Goal: Information Seeking & Learning: Learn about a topic

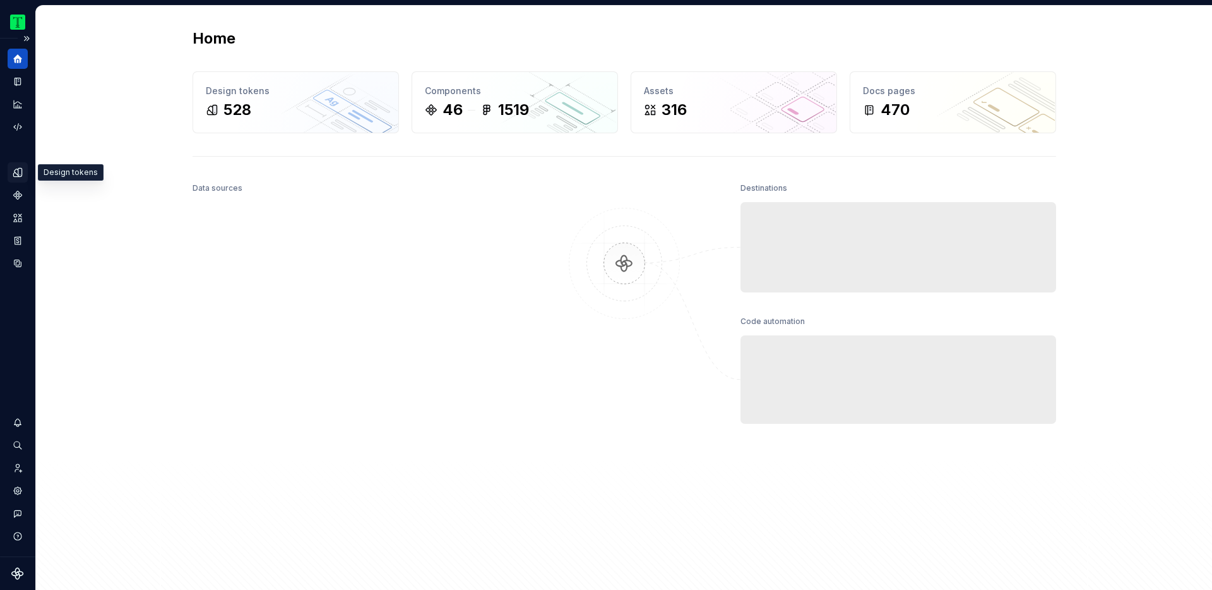
click at [21, 176] on icon "Design tokens" at bounding box center [17, 172] width 8 height 8
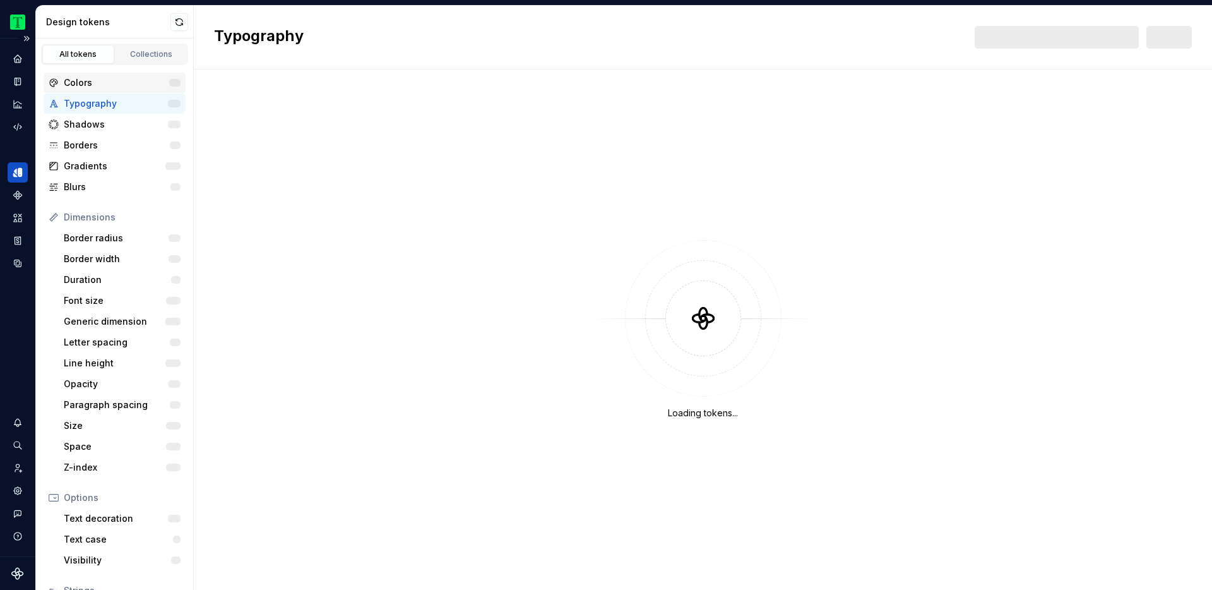
click at [110, 81] on div "Colors" at bounding box center [116, 82] width 105 height 13
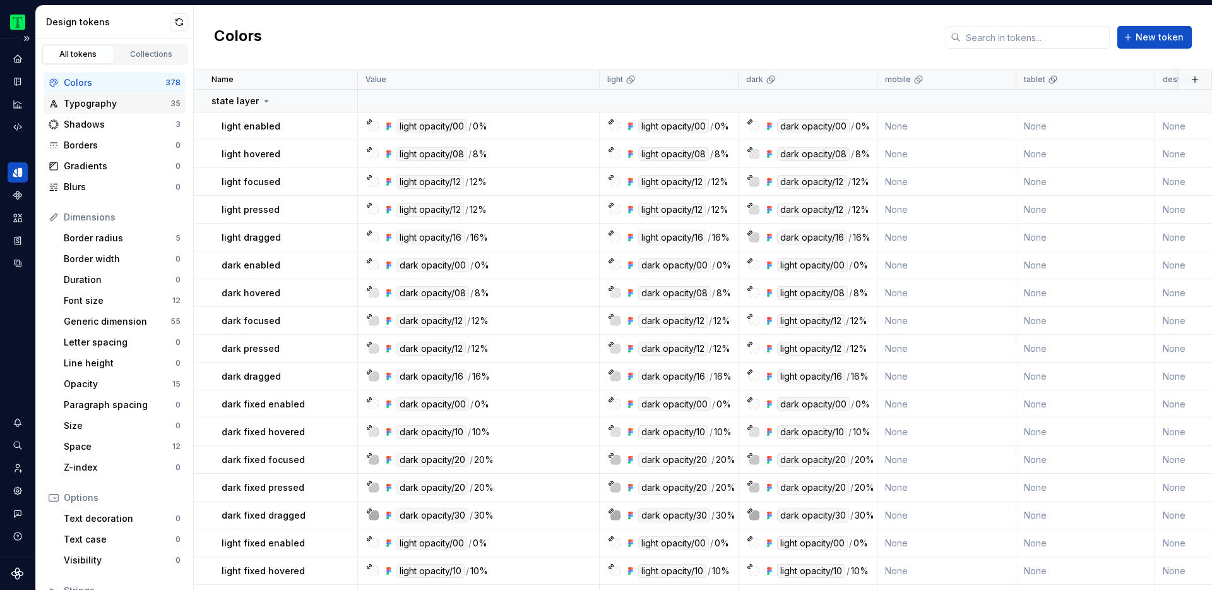
click at [92, 104] on div "Typography" at bounding box center [117, 103] width 107 height 13
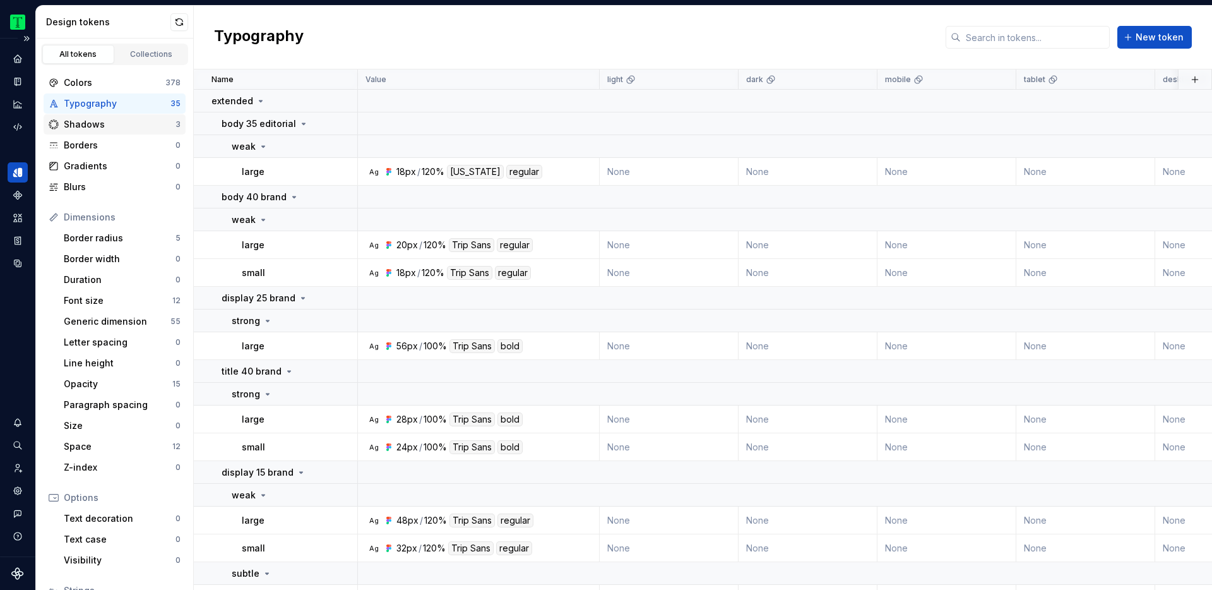
click at [94, 123] on div "Shadows" at bounding box center [120, 124] width 112 height 13
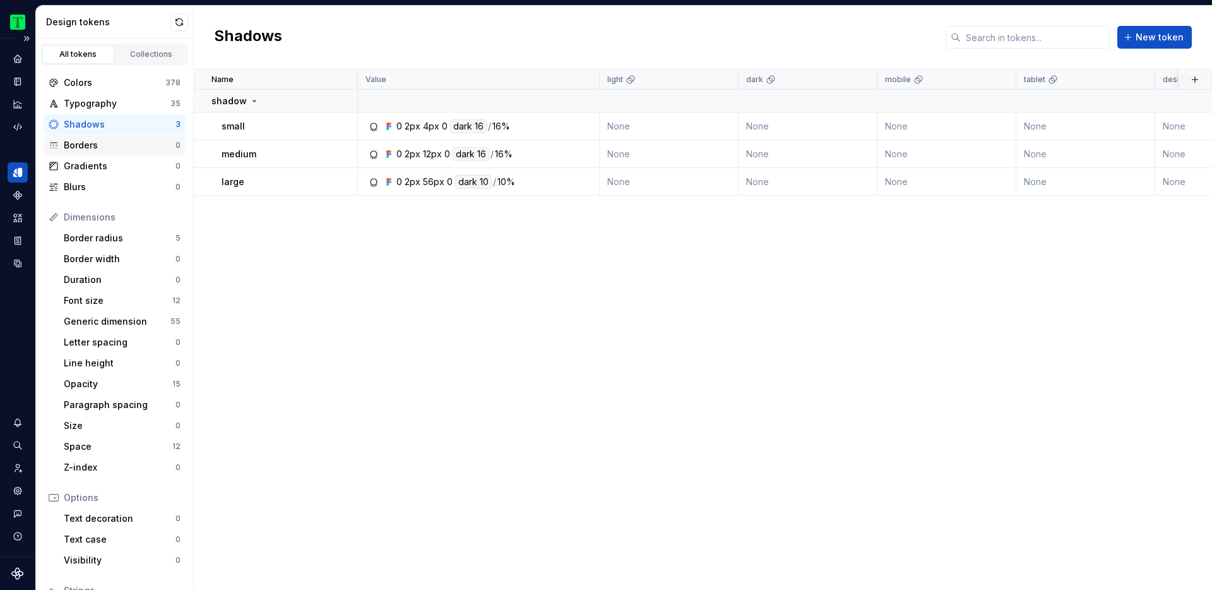
click at [93, 142] on div "Borders" at bounding box center [120, 145] width 112 height 13
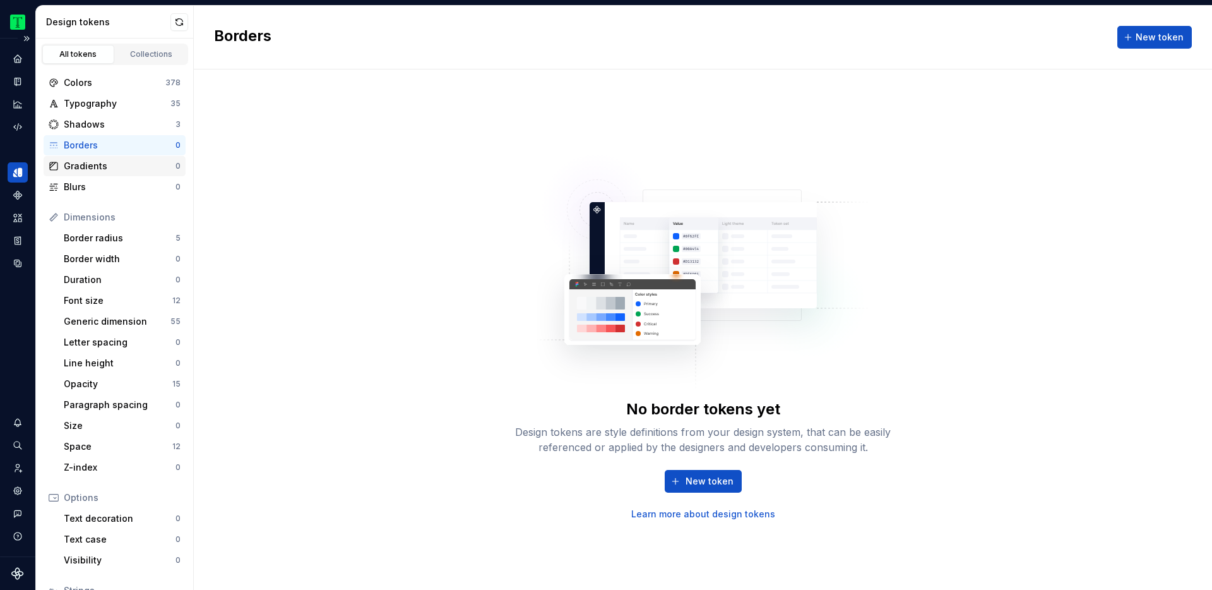
click at [88, 161] on div "Gradients" at bounding box center [120, 166] width 112 height 13
click at [74, 179] on div "Blurs 0" at bounding box center [115, 187] width 142 height 20
click at [93, 95] on div "Typography 35" at bounding box center [115, 103] width 142 height 20
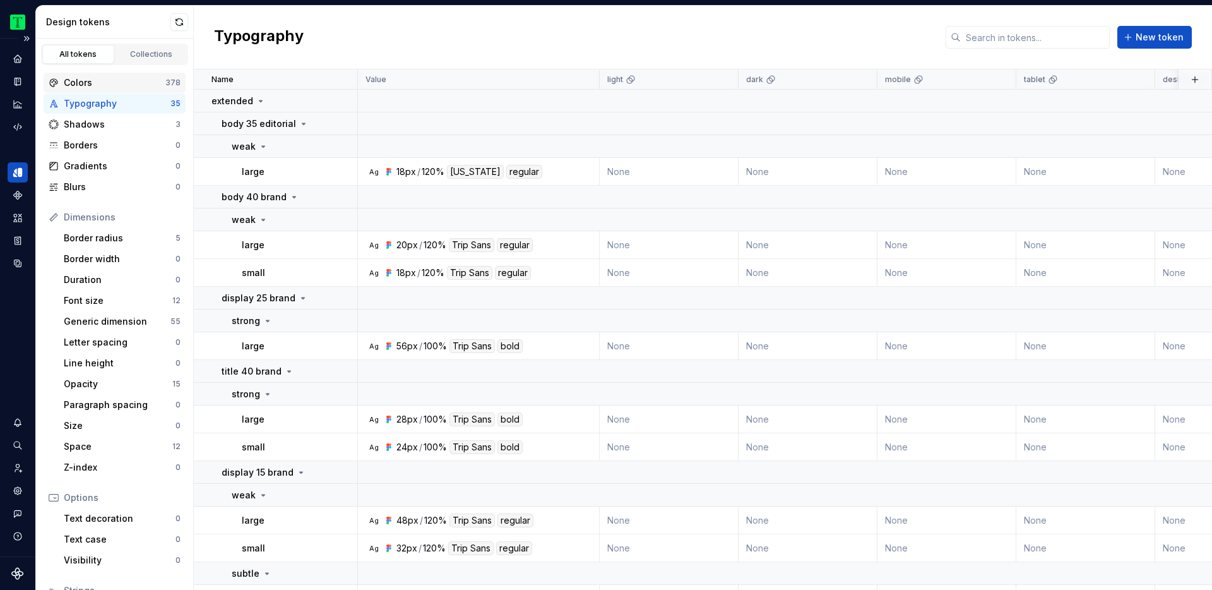
click at [91, 75] on div "Colors 378" at bounding box center [115, 83] width 142 height 20
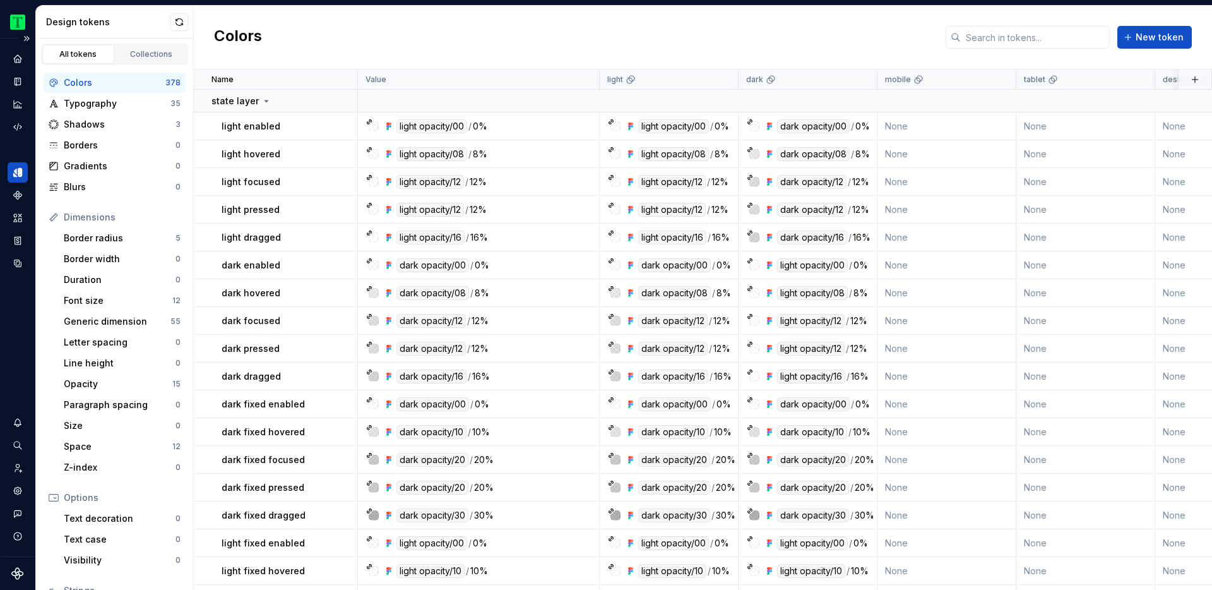
click at [597, 42] on div "Colors New token" at bounding box center [703, 38] width 1018 height 64
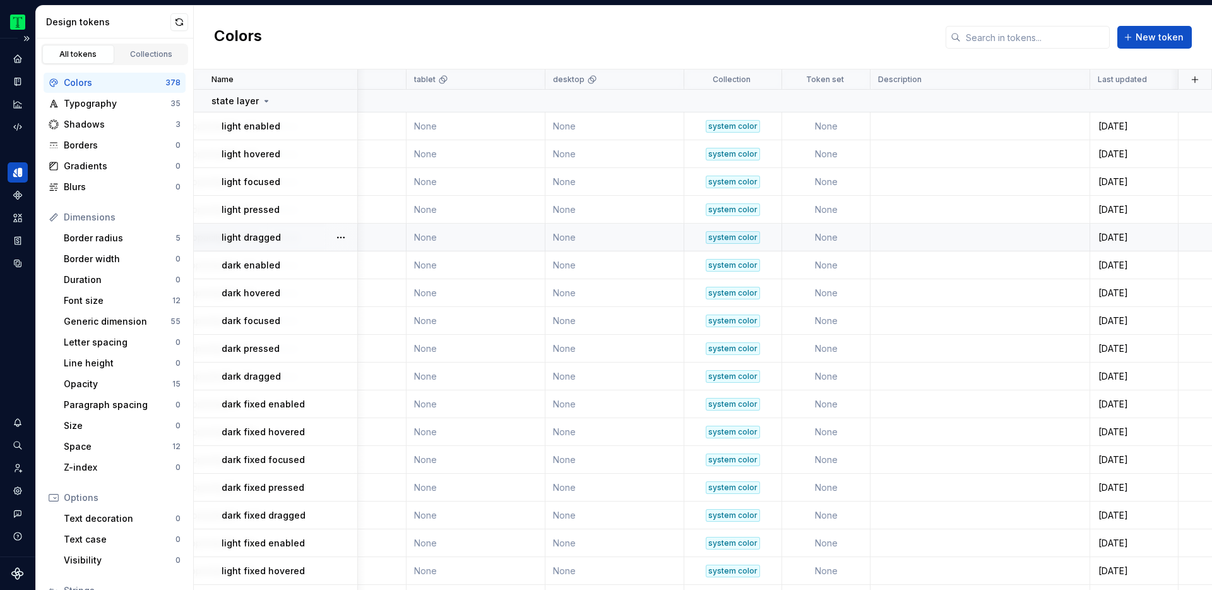
scroll to position [1, 0]
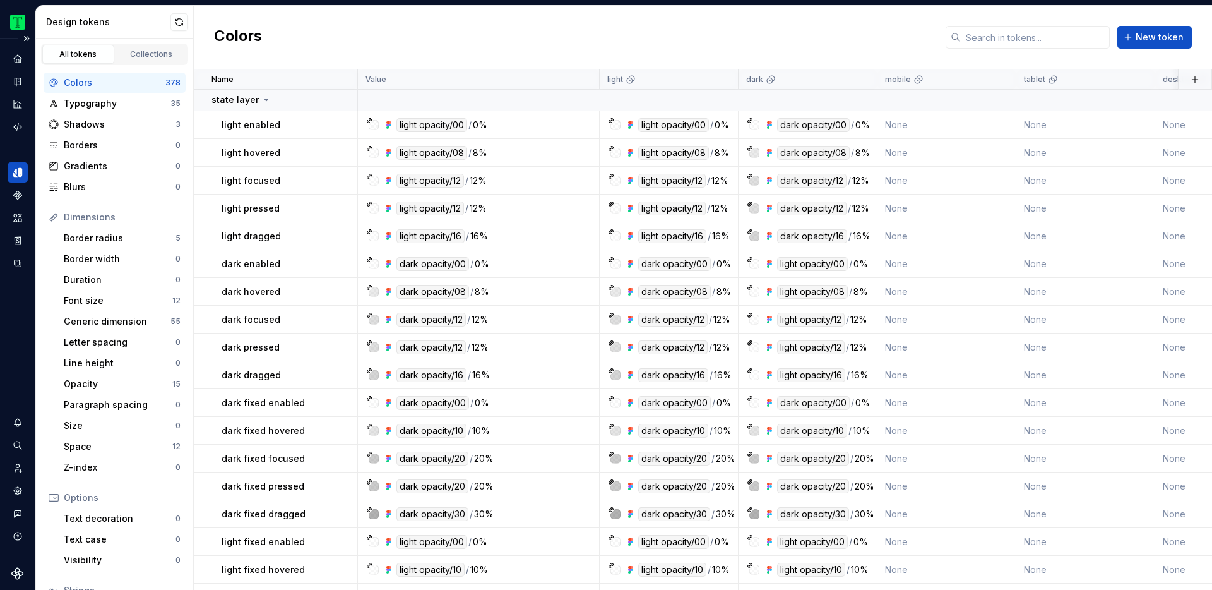
click at [508, 23] on div "Colors New token" at bounding box center [703, 38] width 1018 height 64
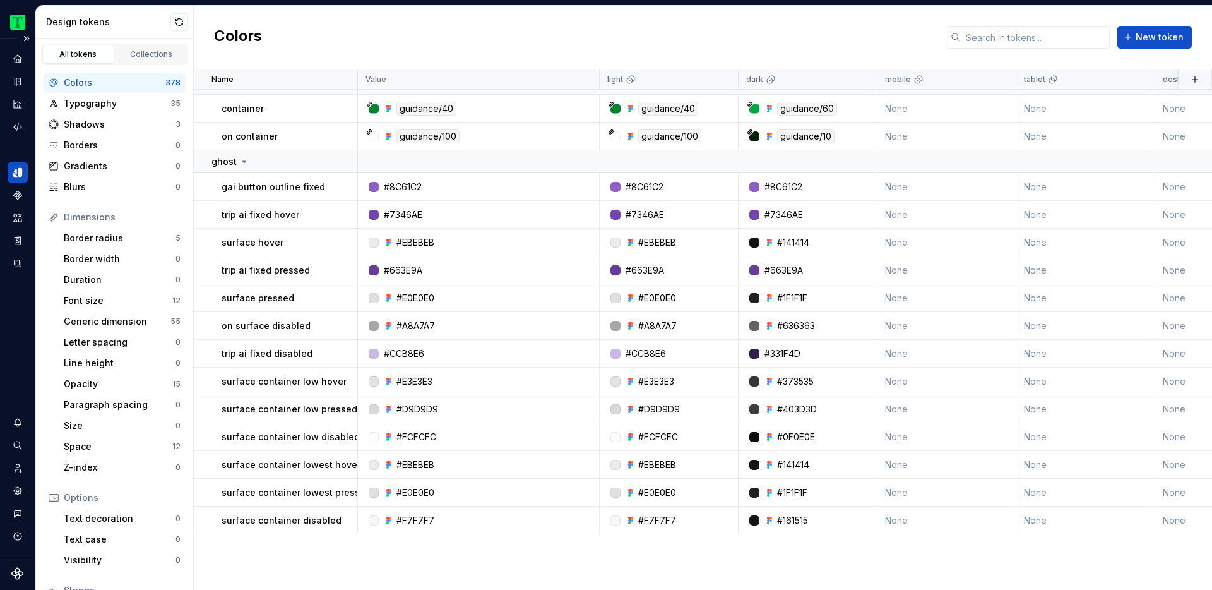
scroll to position [0, 0]
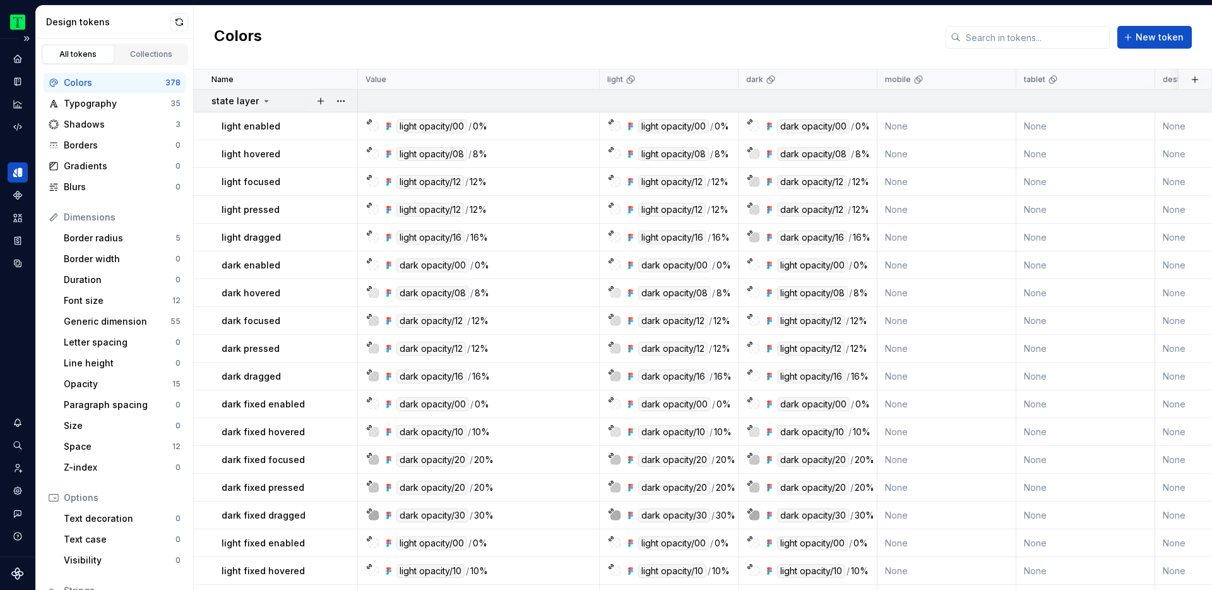
click at [265, 98] on icon at bounding box center [266, 101] width 10 height 10
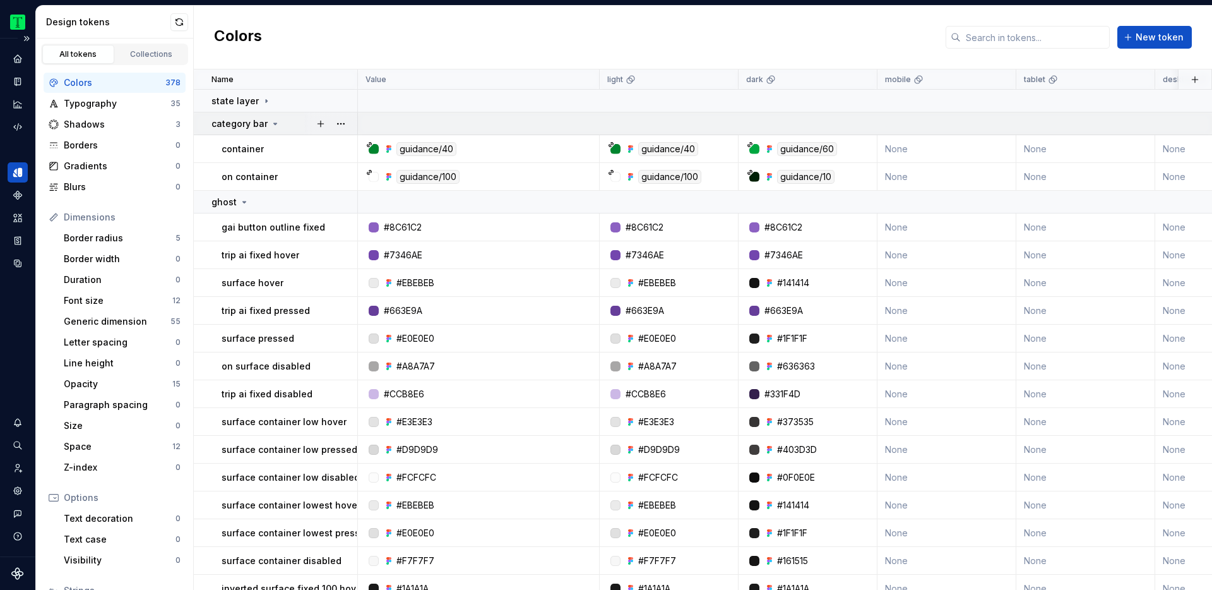
click at [270, 125] on icon at bounding box center [275, 124] width 10 height 10
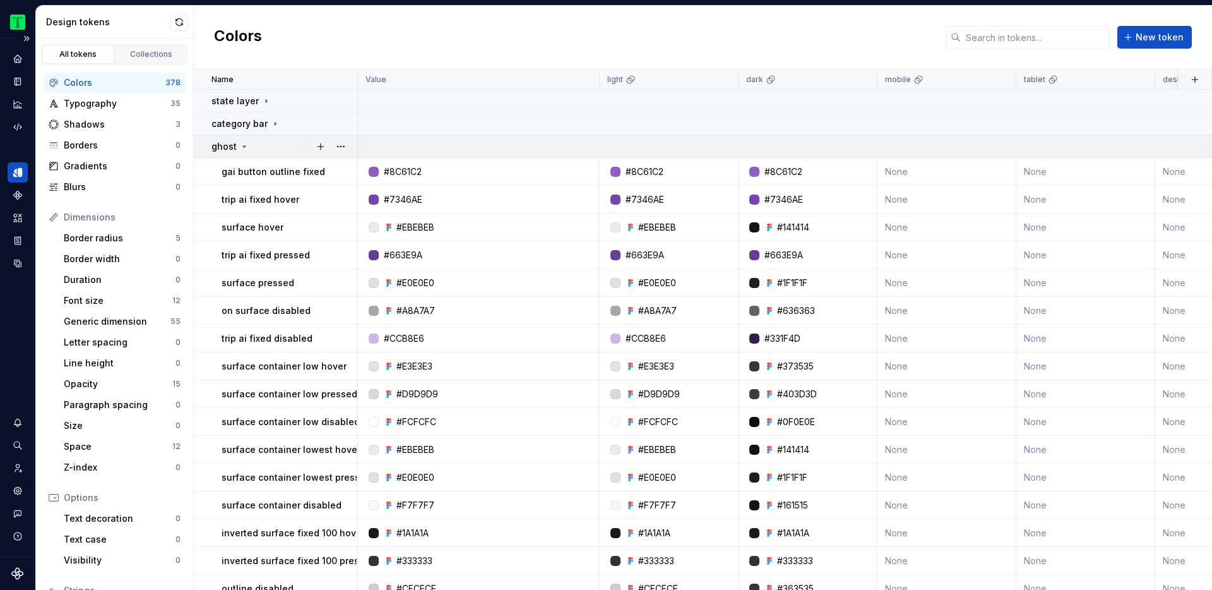
click at [244, 146] on icon at bounding box center [244, 146] width 3 height 1
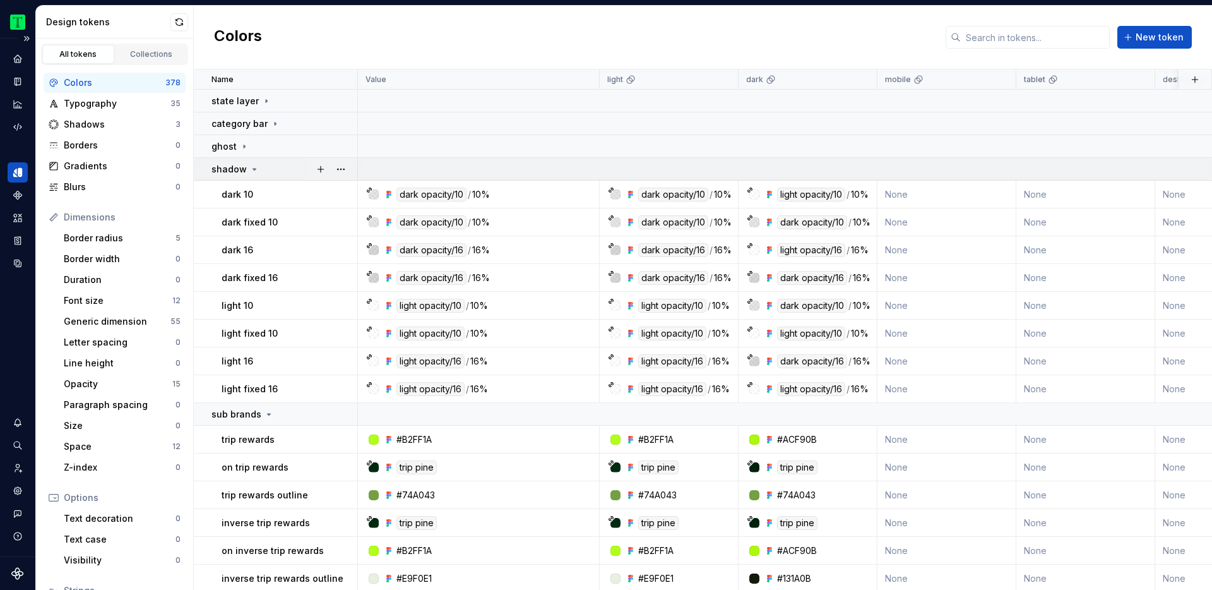
click at [246, 169] on div "shadow" at bounding box center [236, 169] width 48 height 13
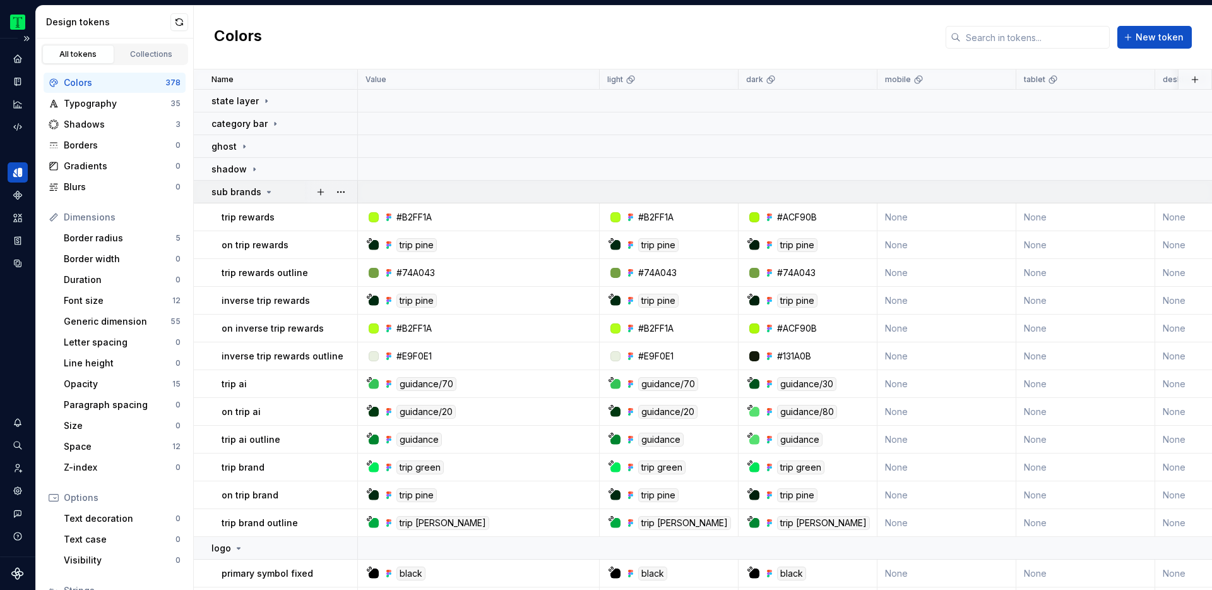
click at [264, 188] on icon at bounding box center [269, 192] width 10 height 10
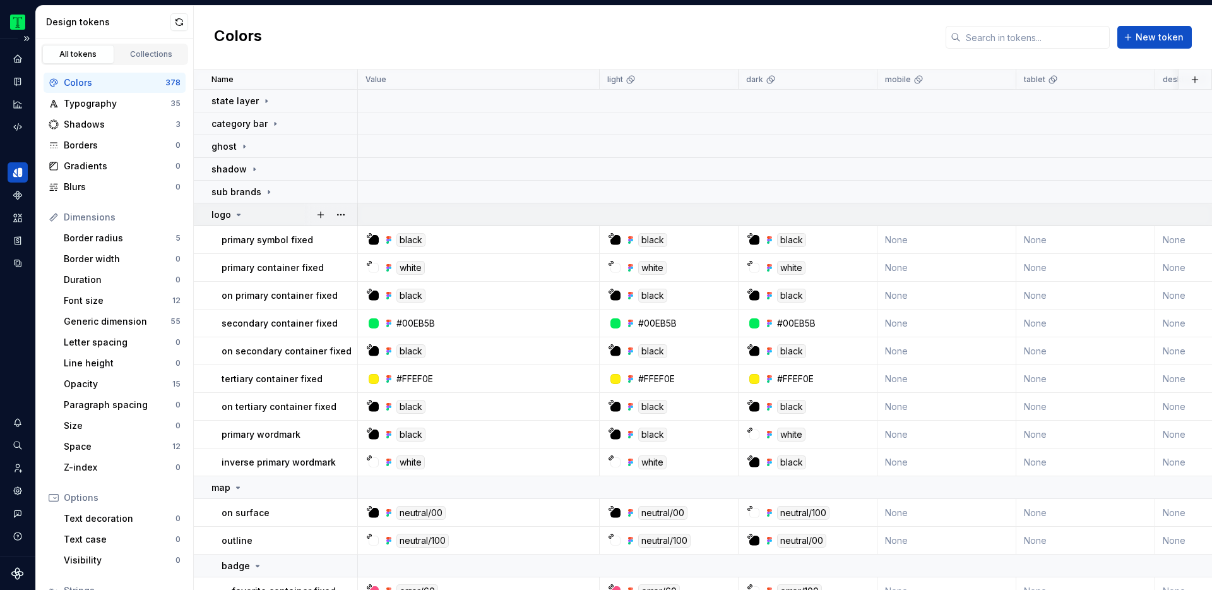
click at [226, 208] on p "logo" at bounding box center [222, 214] width 20 height 13
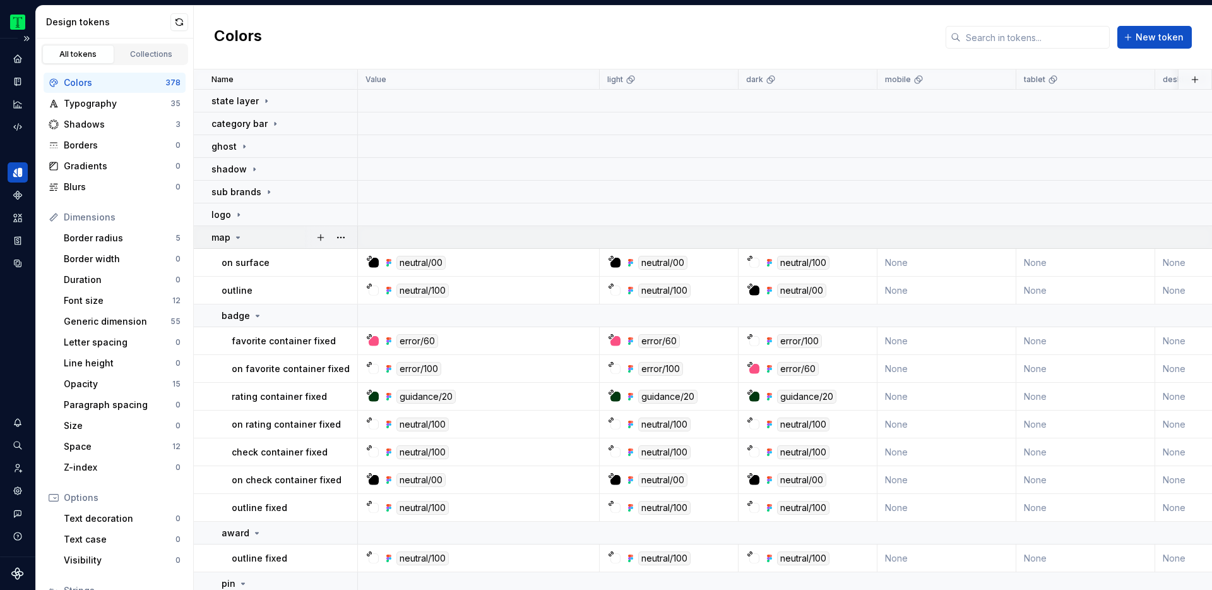
click at [229, 238] on p "map" at bounding box center [221, 237] width 19 height 13
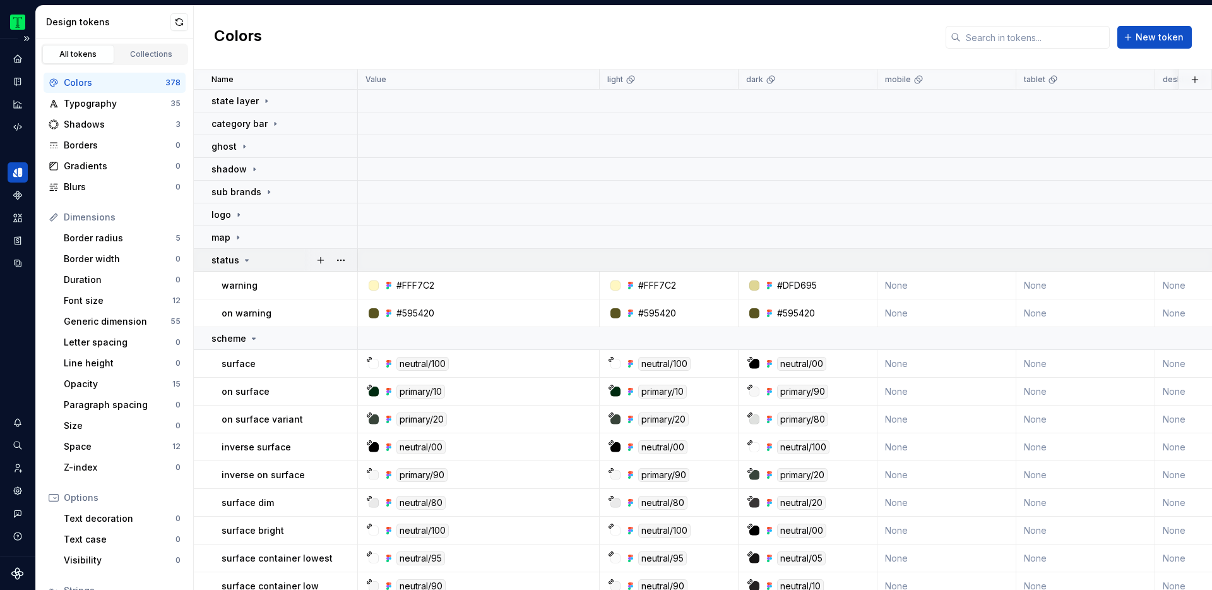
click at [239, 259] on div "status" at bounding box center [232, 260] width 40 height 13
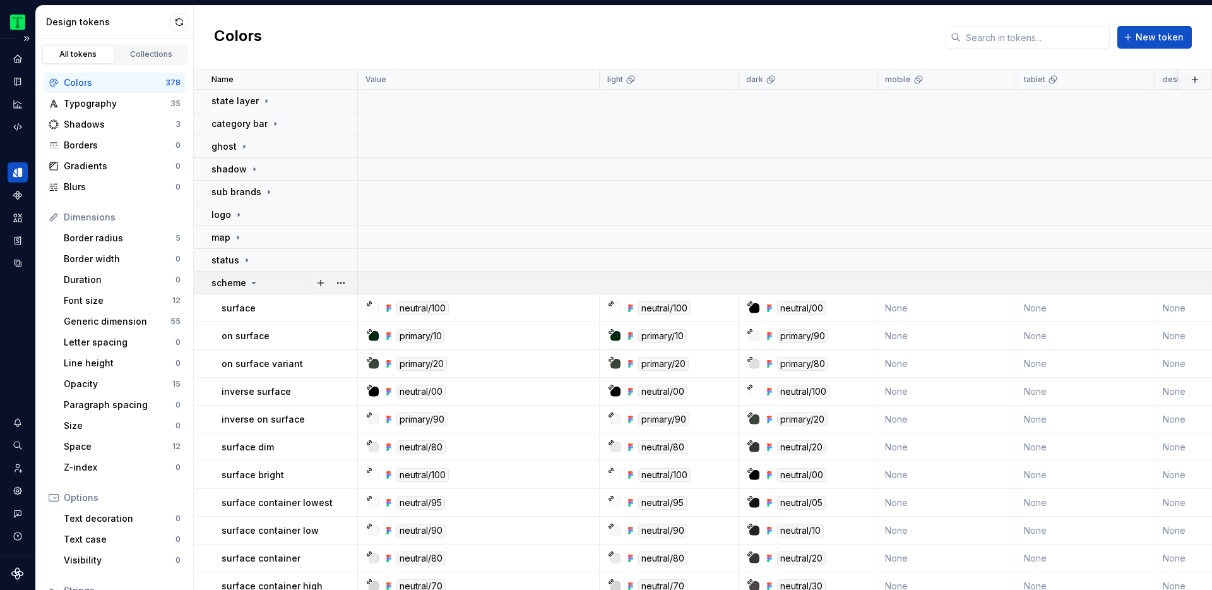
click at [247, 283] on div "scheme" at bounding box center [235, 283] width 47 height 13
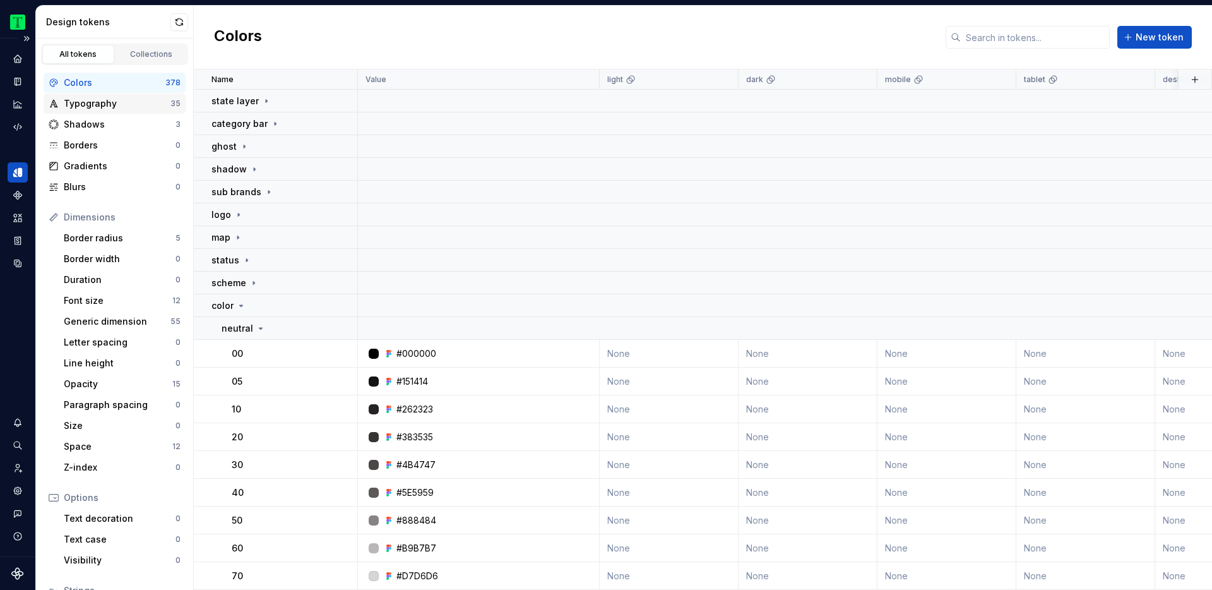
click at [124, 104] on div "Typography" at bounding box center [117, 103] width 107 height 13
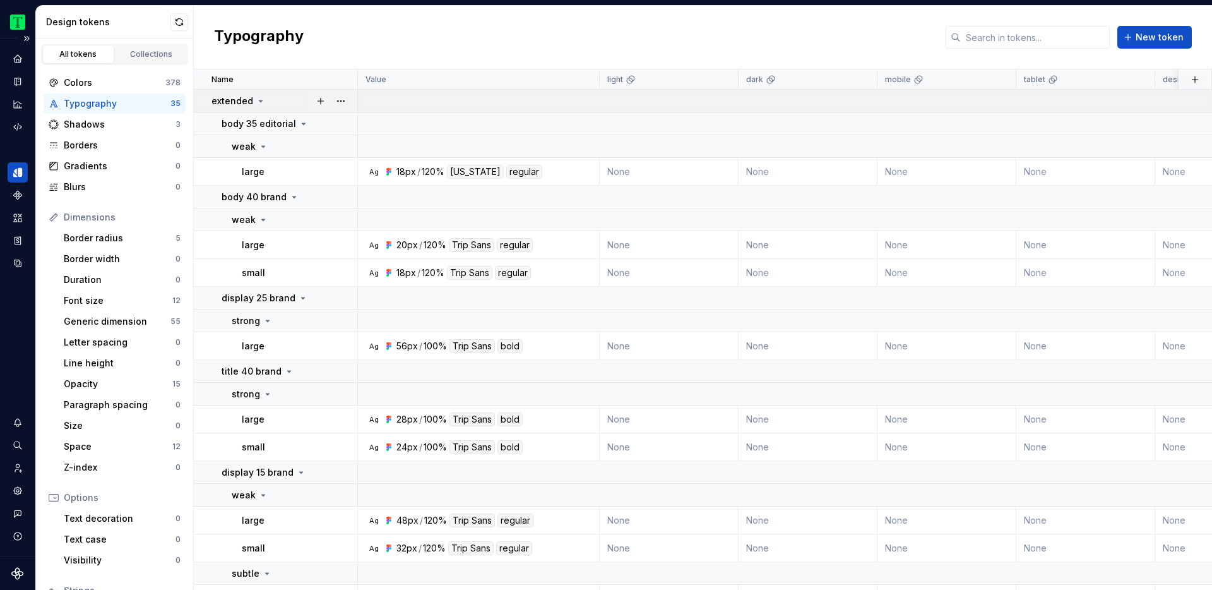
click at [258, 97] on icon at bounding box center [261, 101] width 10 height 10
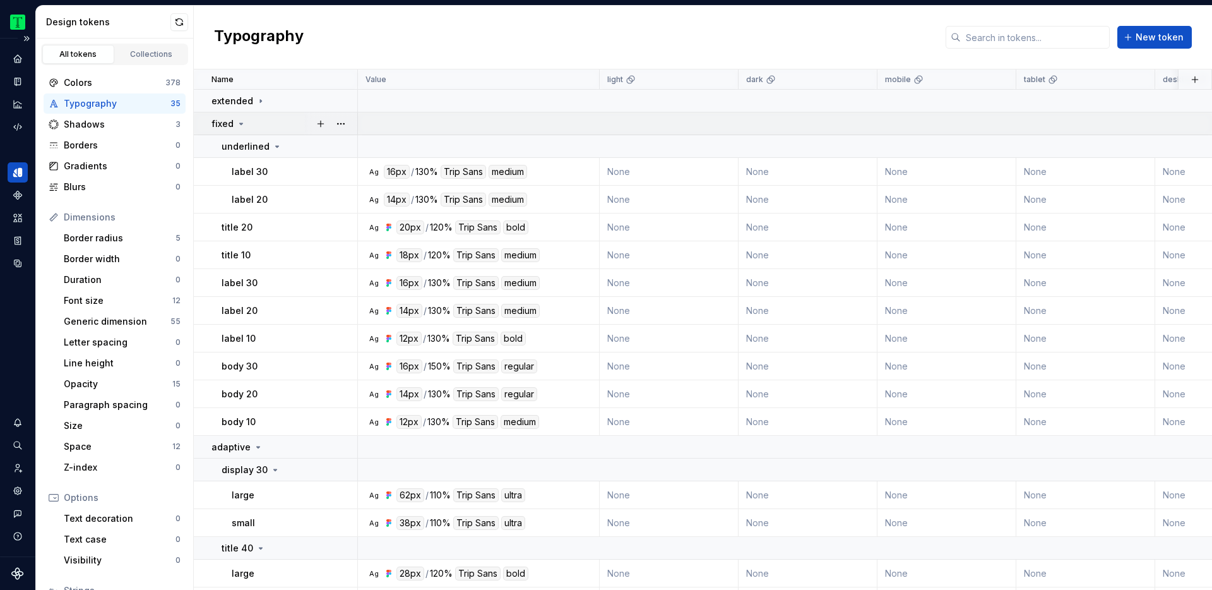
click at [237, 121] on icon at bounding box center [241, 124] width 10 height 10
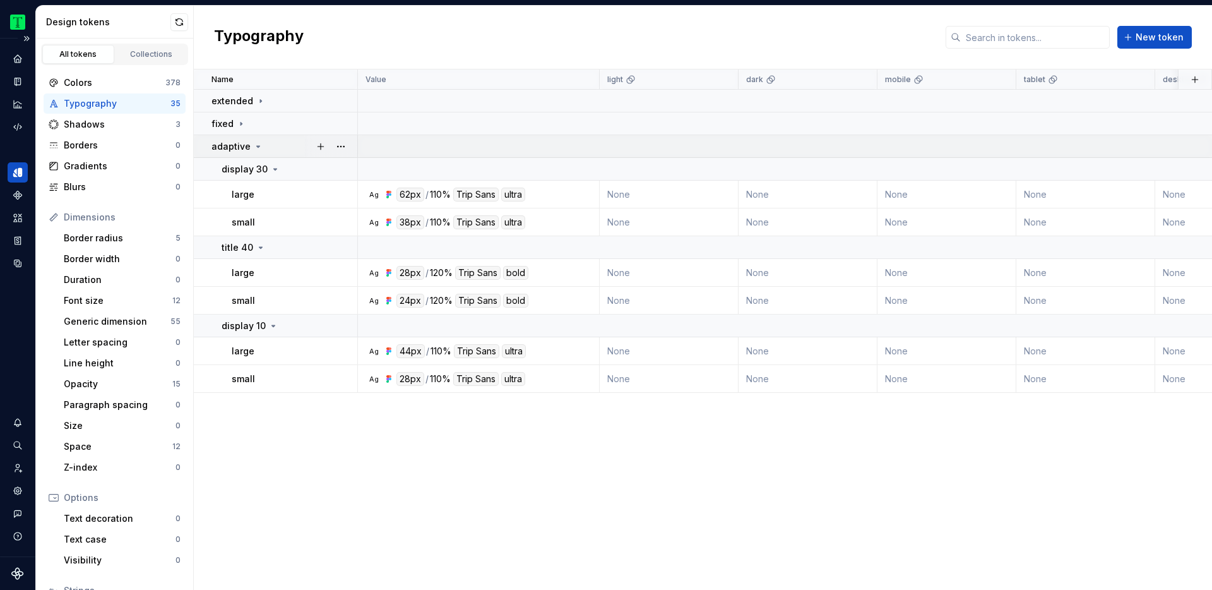
click at [248, 145] on div "adaptive" at bounding box center [238, 146] width 52 height 13
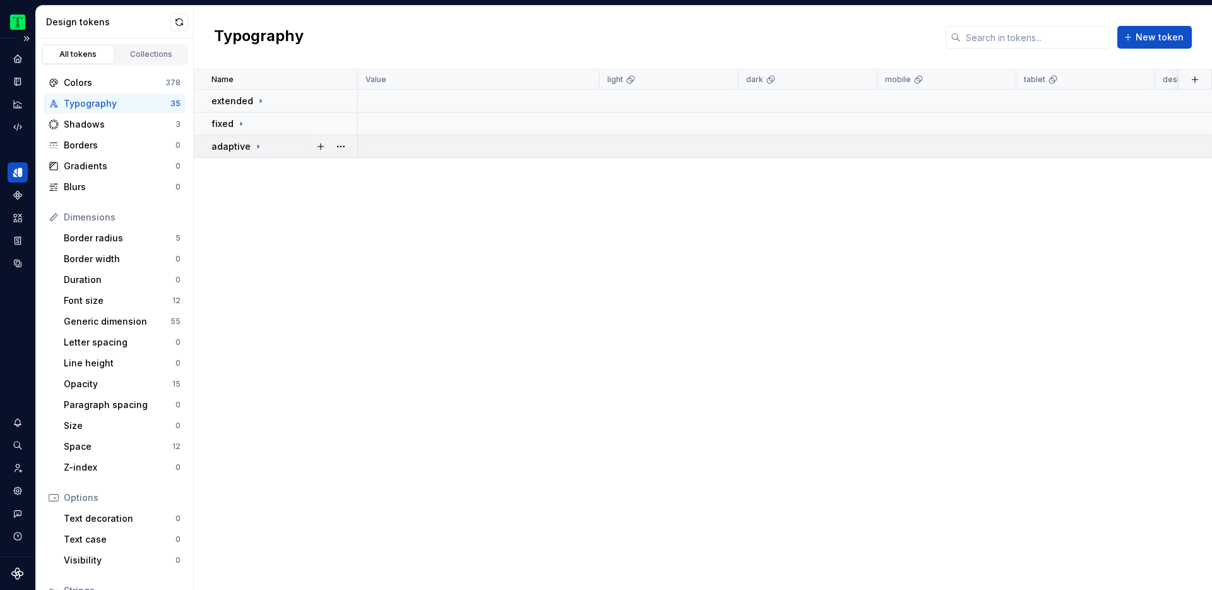
click at [248, 145] on div "adaptive" at bounding box center [238, 146] width 52 height 13
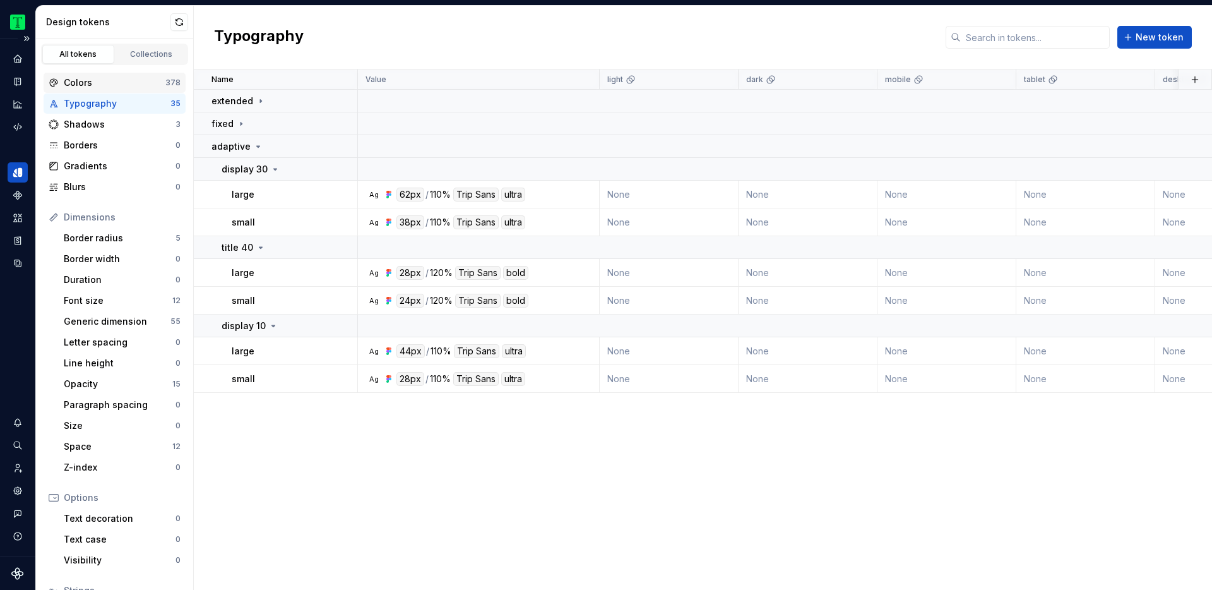
click at [85, 81] on div "Colors" at bounding box center [115, 82] width 102 height 13
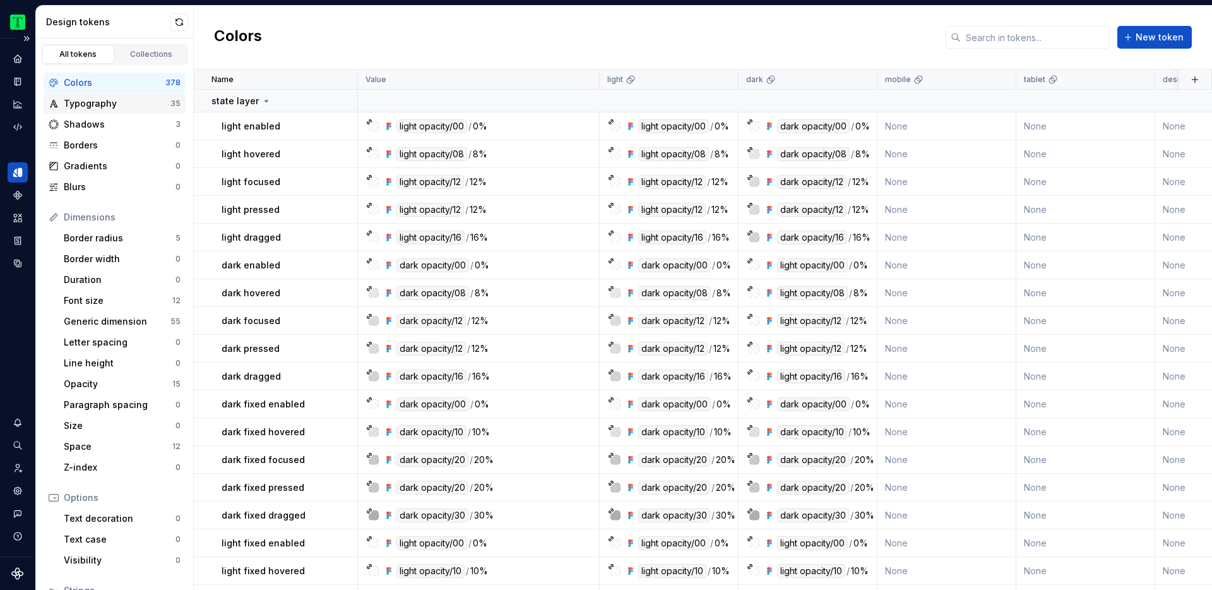
click at [93, 100] on div "Typography" at bounding box center [117, 103] width 107 height 13
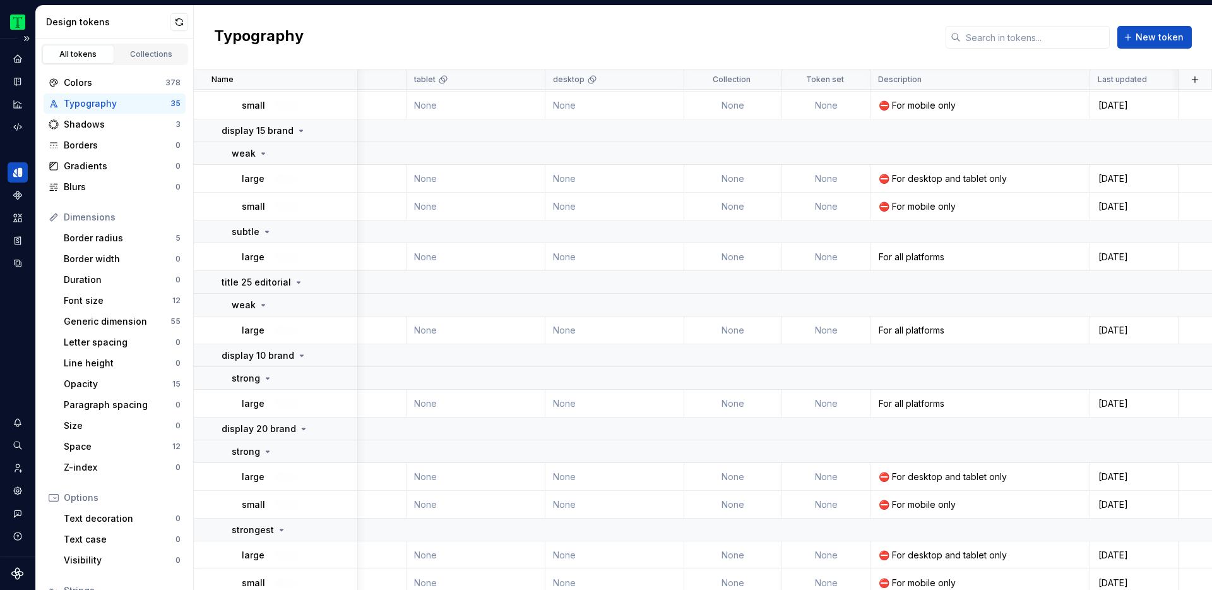
scroll to position [0, 610]
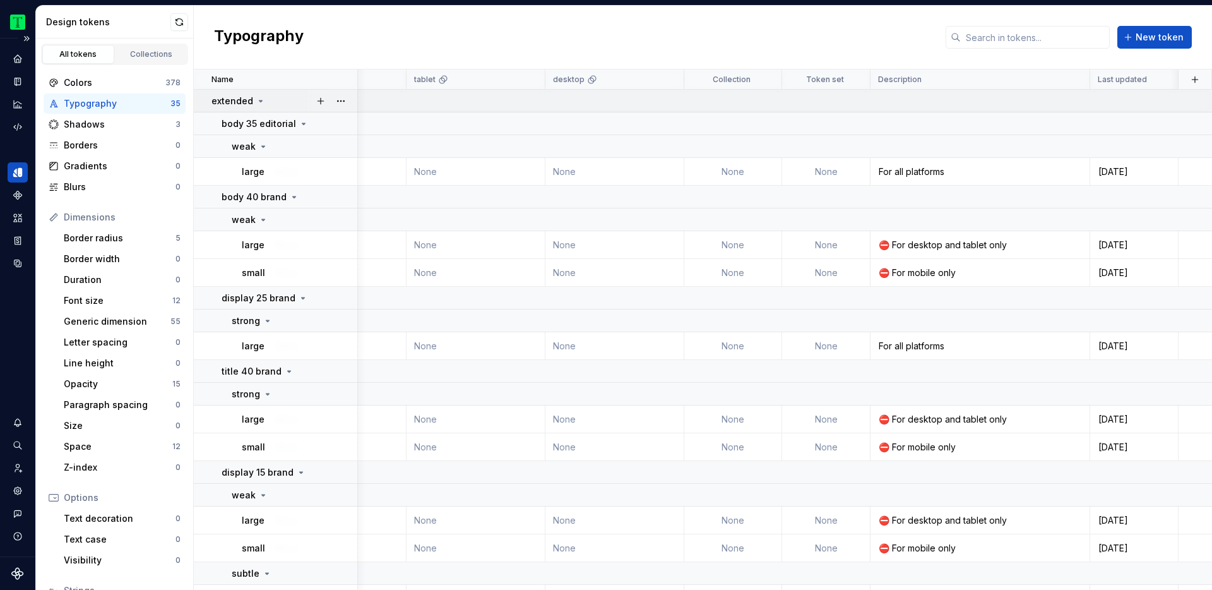
click at [256, 100] on icon at bounding box center [261, 101] width 10 height 10
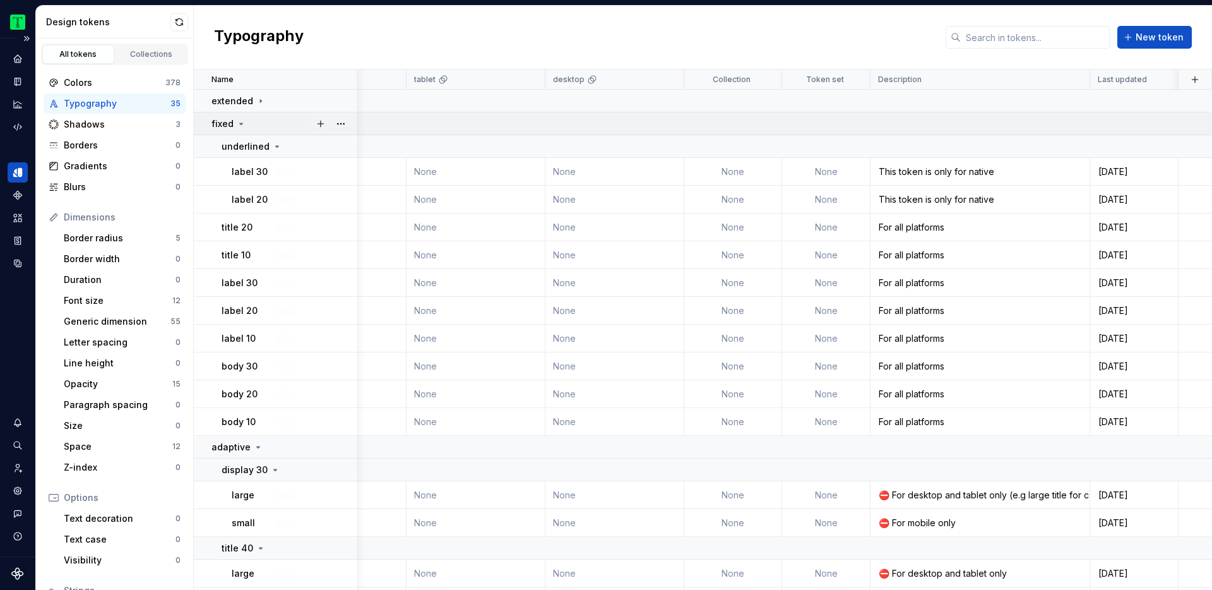
click at [237, 119] on icon at bounding box center [241, 124] width 10 height 10
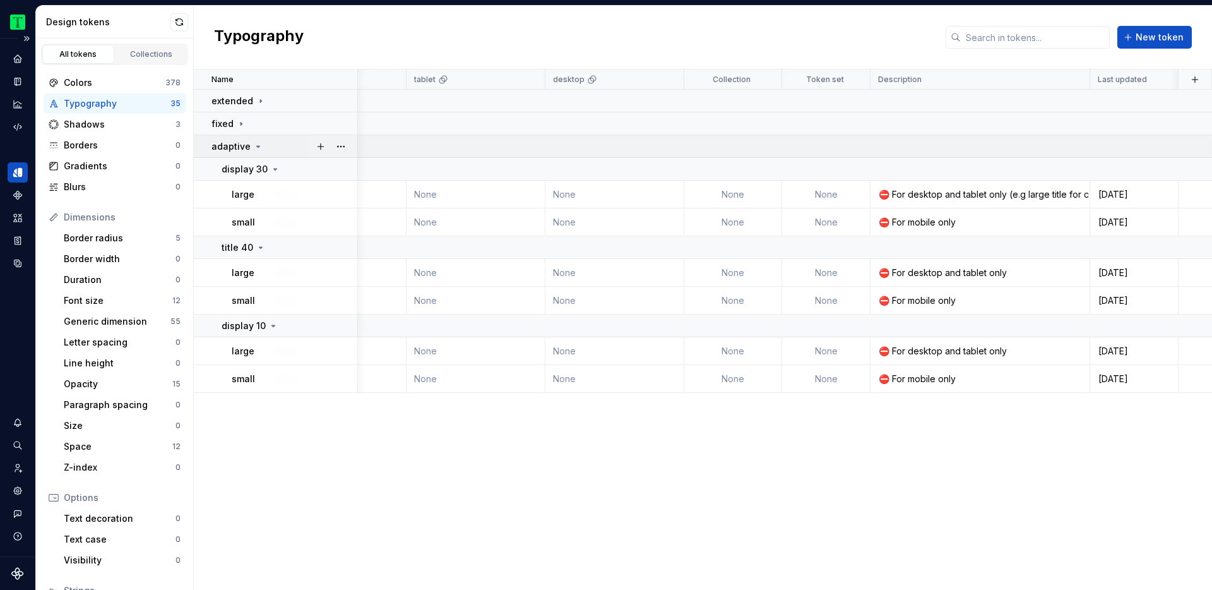
click at [258, 146] on icon at bounding box center [258, 146] width 10 height 10
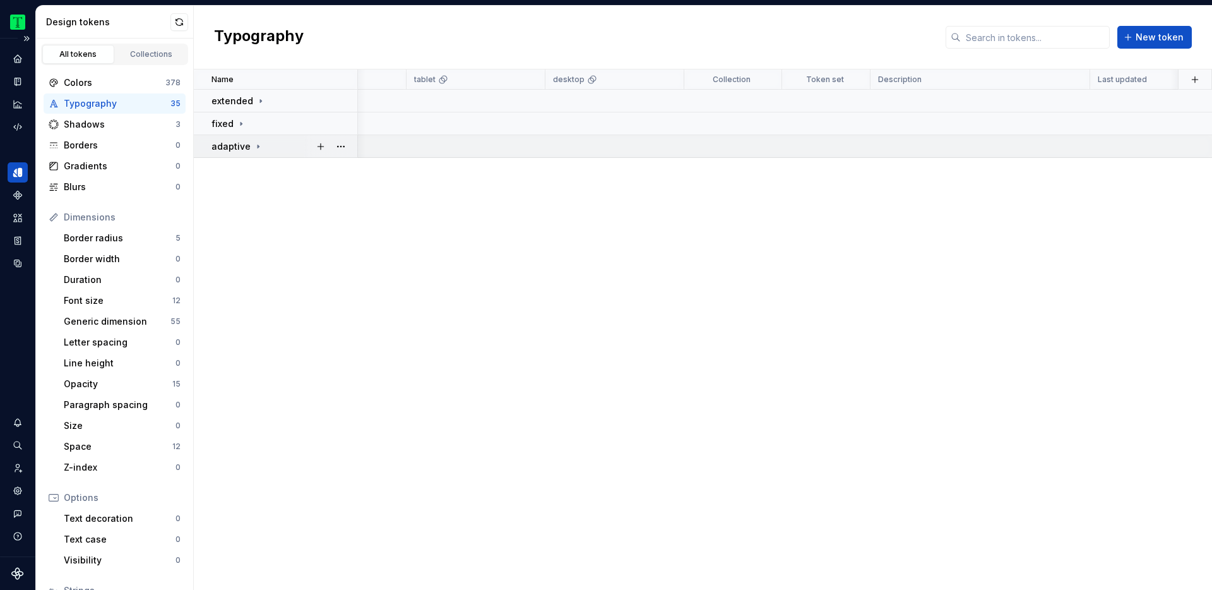
click at [258, 146] on icon at bounding box center [258, 146] width 10 height 10
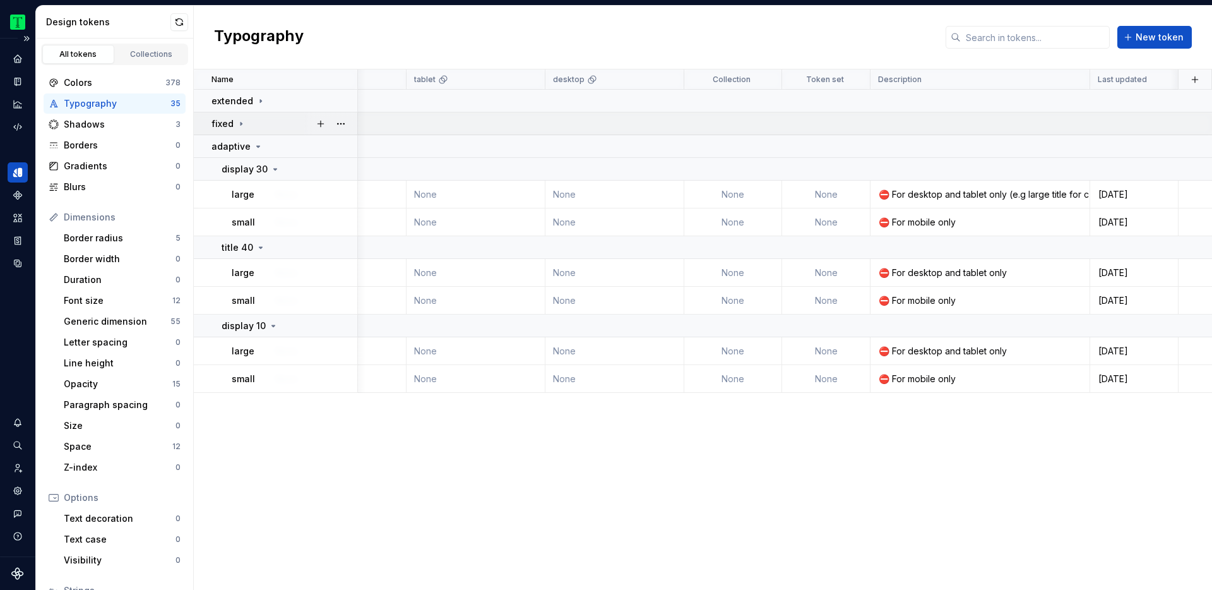
click at [246, 126] on div "fixed" at bounding box center [284, 123] width 145 height 13
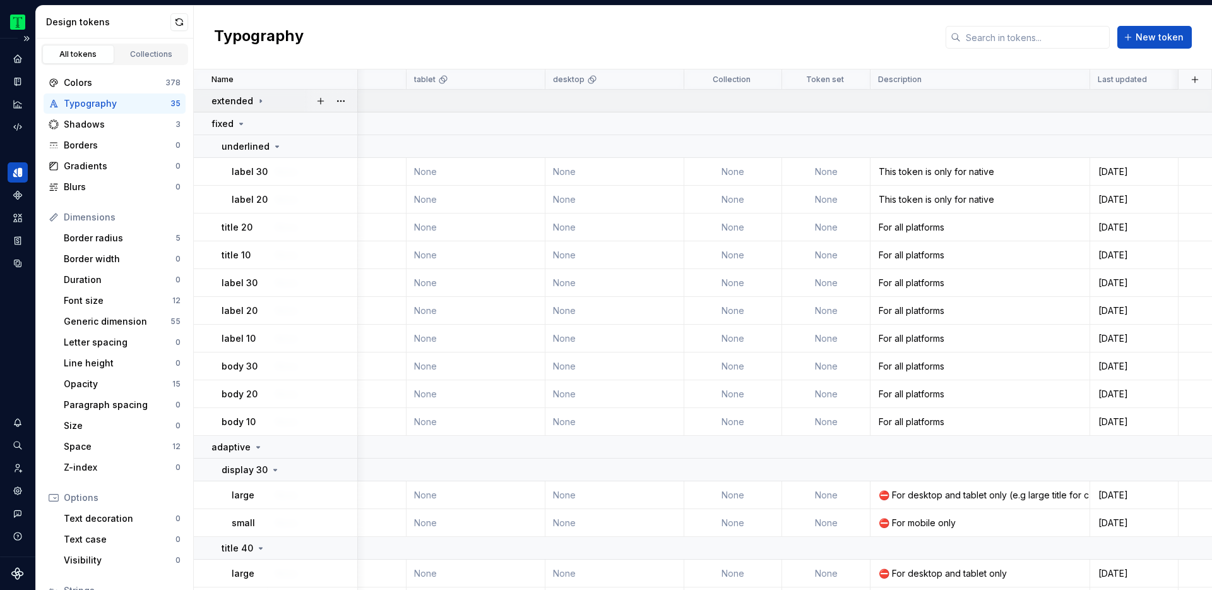
click at [257, 104] on icon at bounding box center [261, 101] width 10 height 10
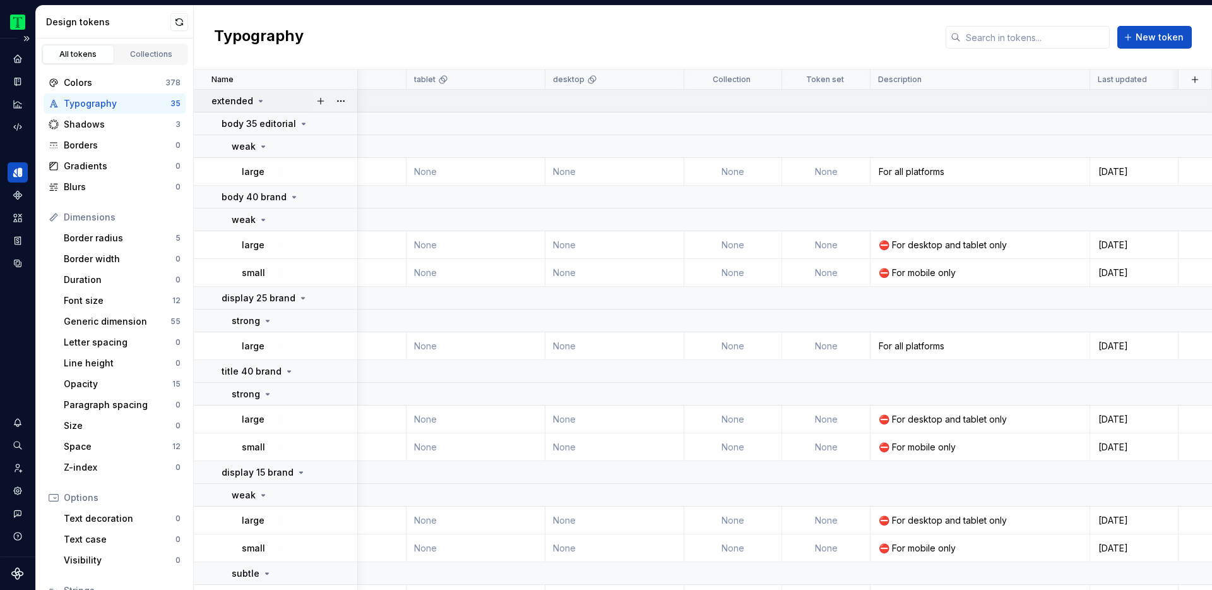
click at [256, 100] on icon at bounding box center [261, 101] width 10 height 10
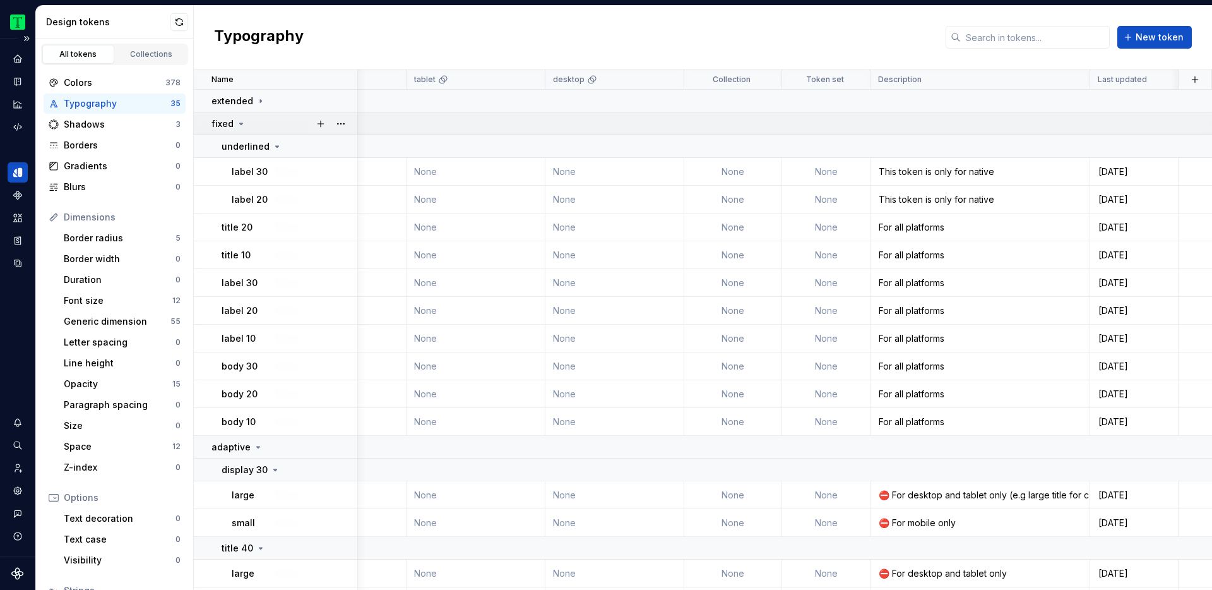
click at [240, 121] on icon at bounding box center [241, 124] width 10 height 10
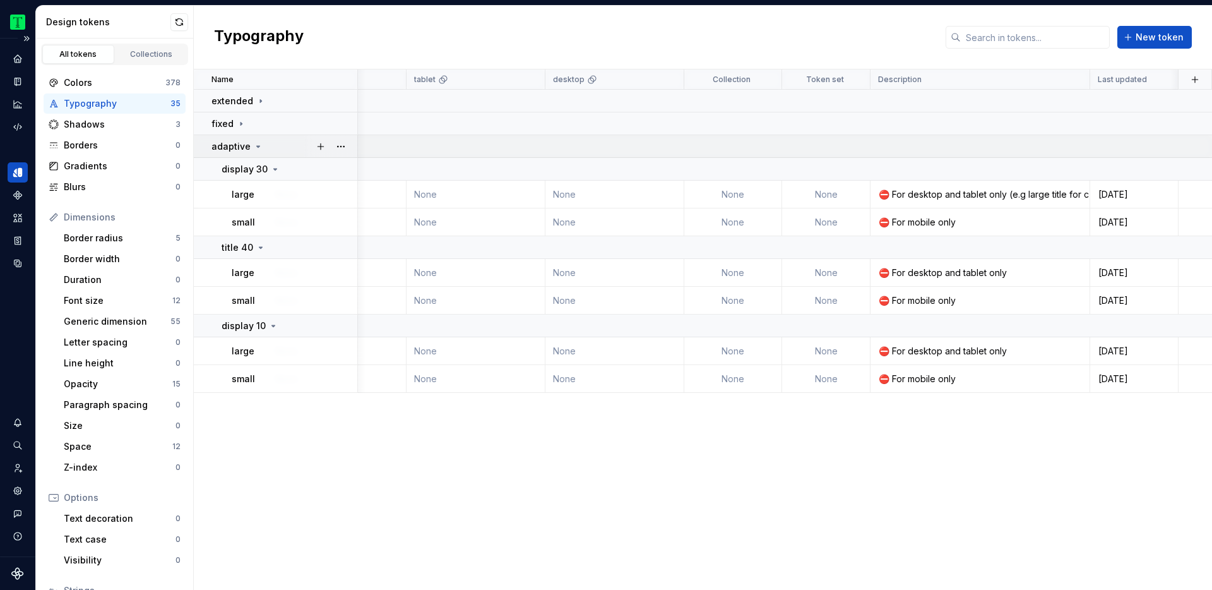
click at [253, 147] on icon at bounding box center [258, 146] width 10 height 10
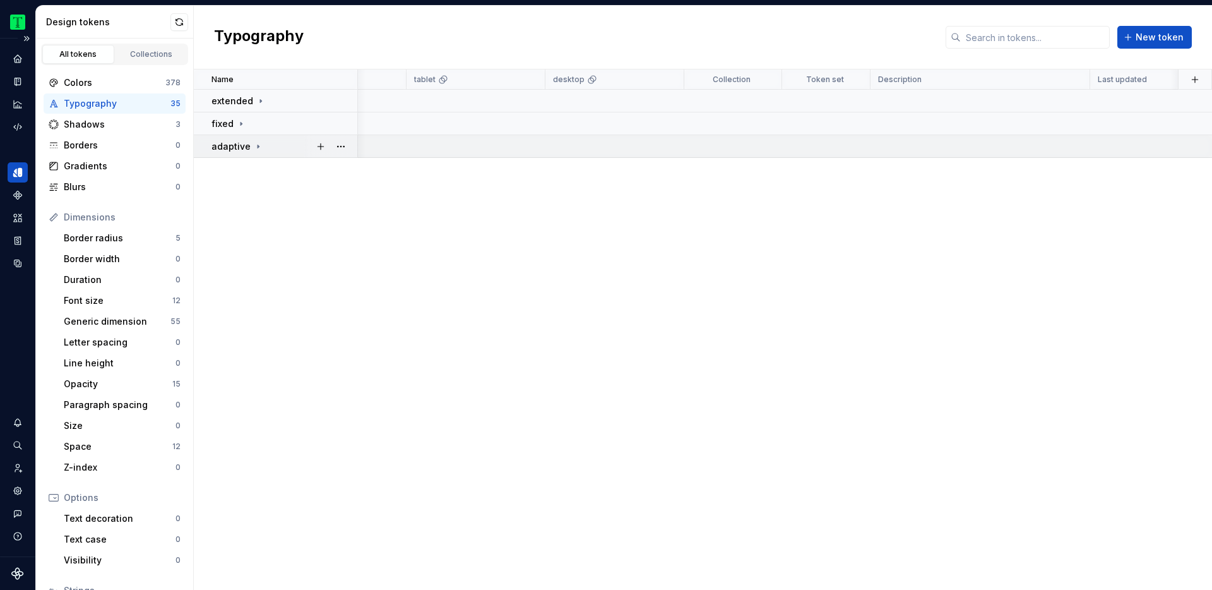
click at [253, 147] on icon at bounding box center [258, 146] width 10 height 10
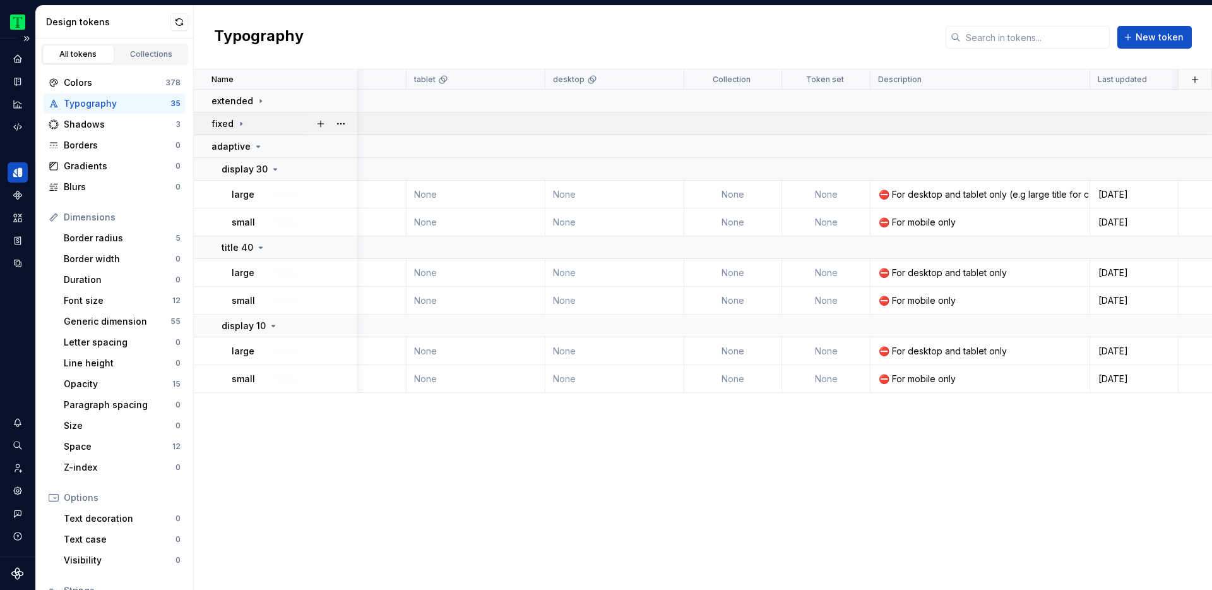
click at [241, 123] on icon at bounding box center [241, 123] width 1 height 3
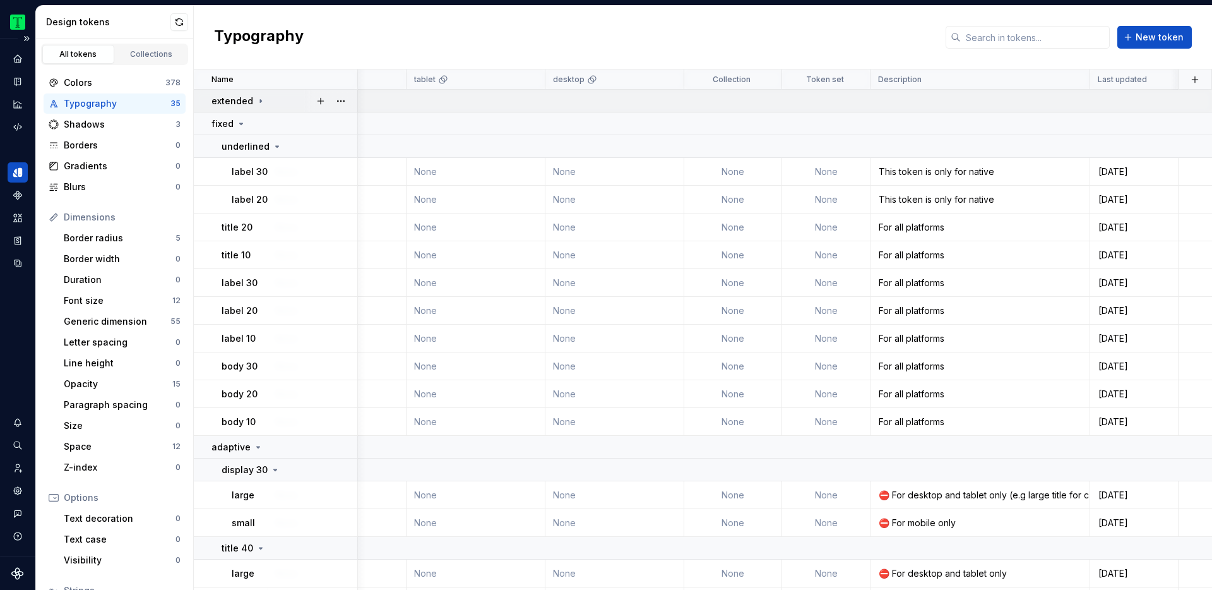
click at [256, 103] on icon at bounding box center [261, 101] width 10 height 10
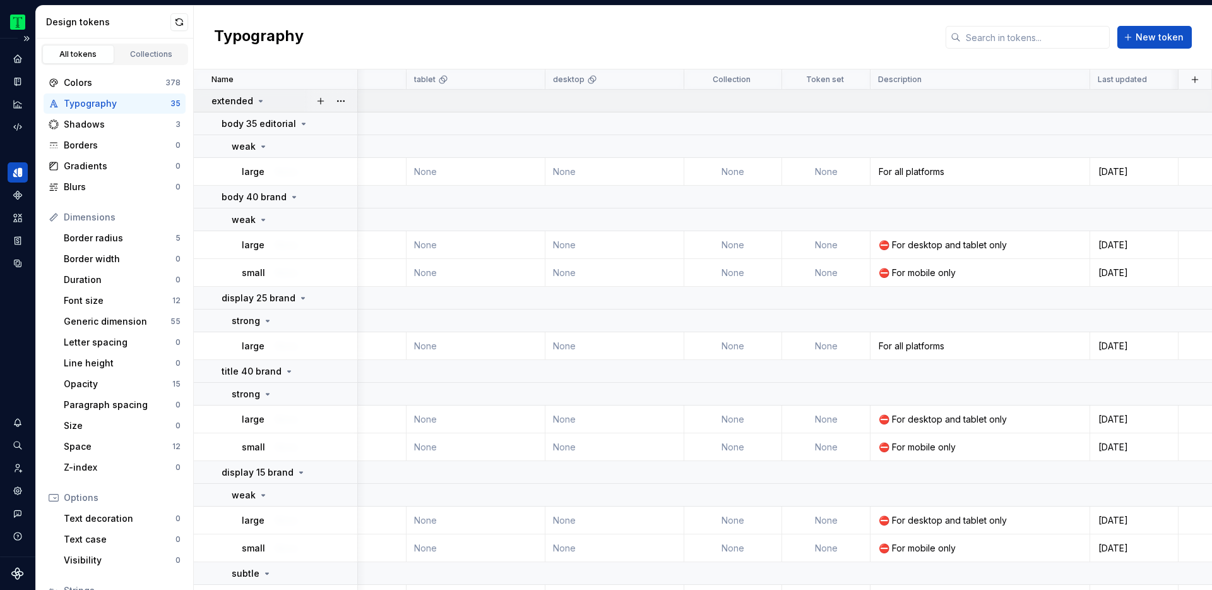
click at [256, 103] on icon at bounding box center [261, 101] width 10 height 10
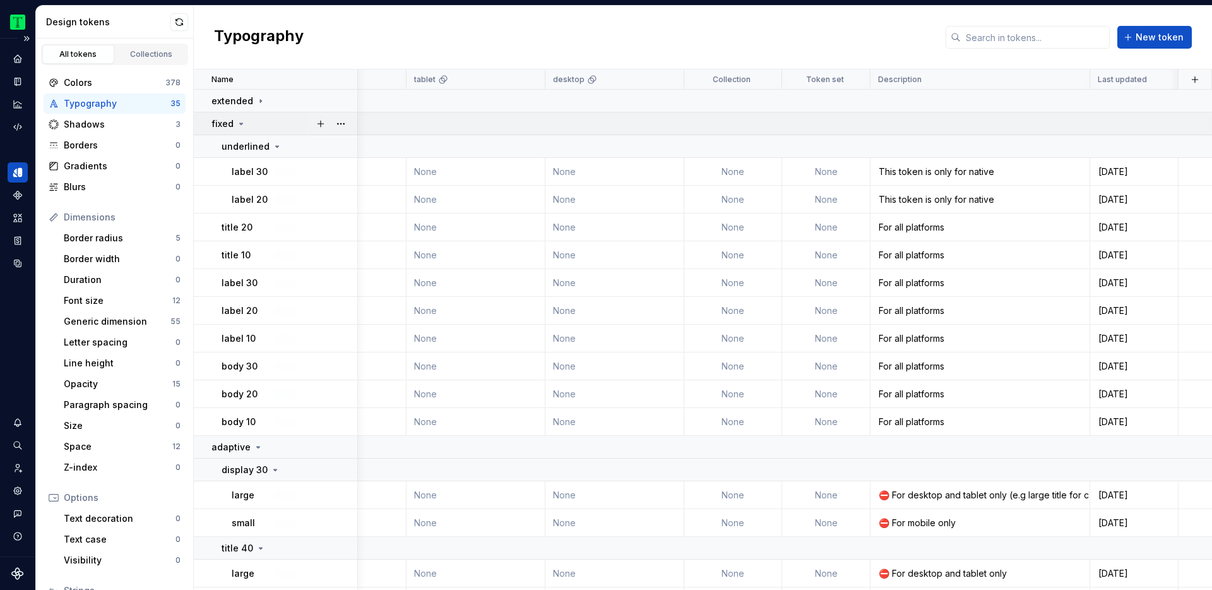
click at [246, 121] on div "fixed" at bounding box center [284, 123] width 145 height 13
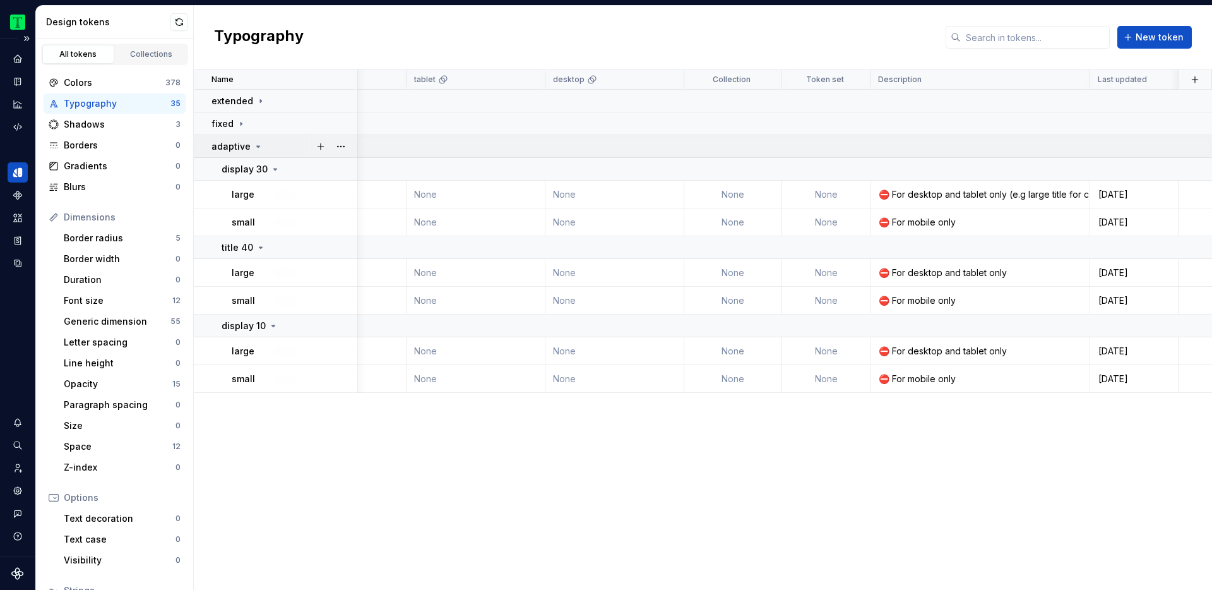
click at [246, 142] on p "adaptive" at bounding box center [231, 146] width 39 height 13
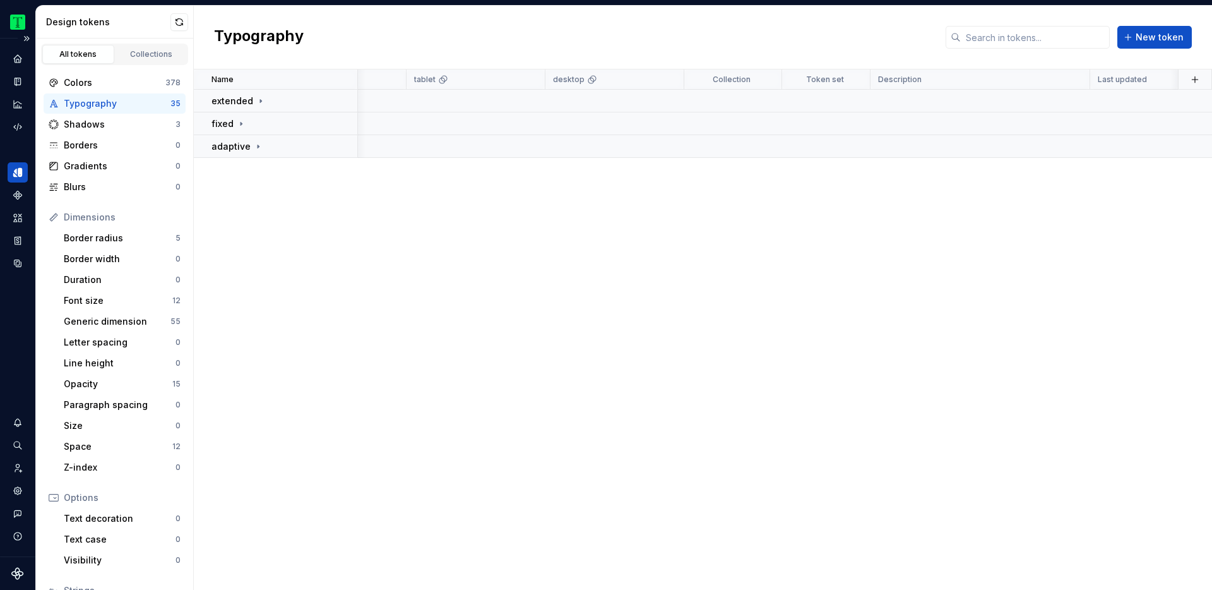
click at [710, 316] on div "Name Value light dark mobile tablet desktop Collection Token set Description La…" at bounding box center [703, 329] width 1018 height 520
click at [259, 145] on icon at bounding box center [258, 146] width 10 height 10
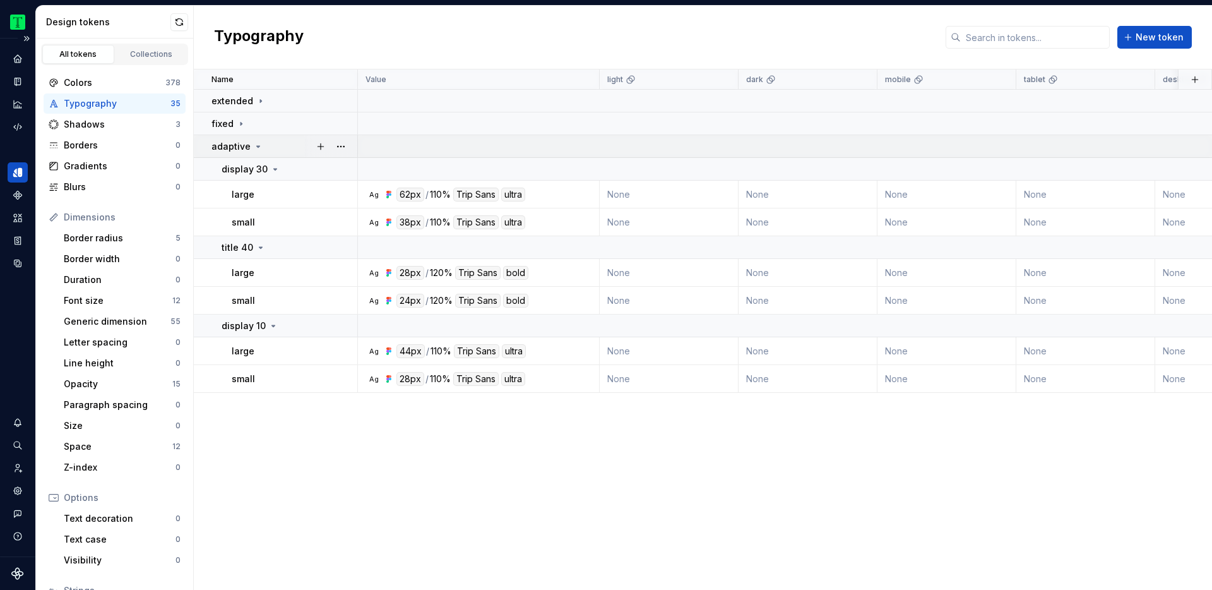
click at [259, 145] on icon at bounding box center [258, 146] width 10 height 10
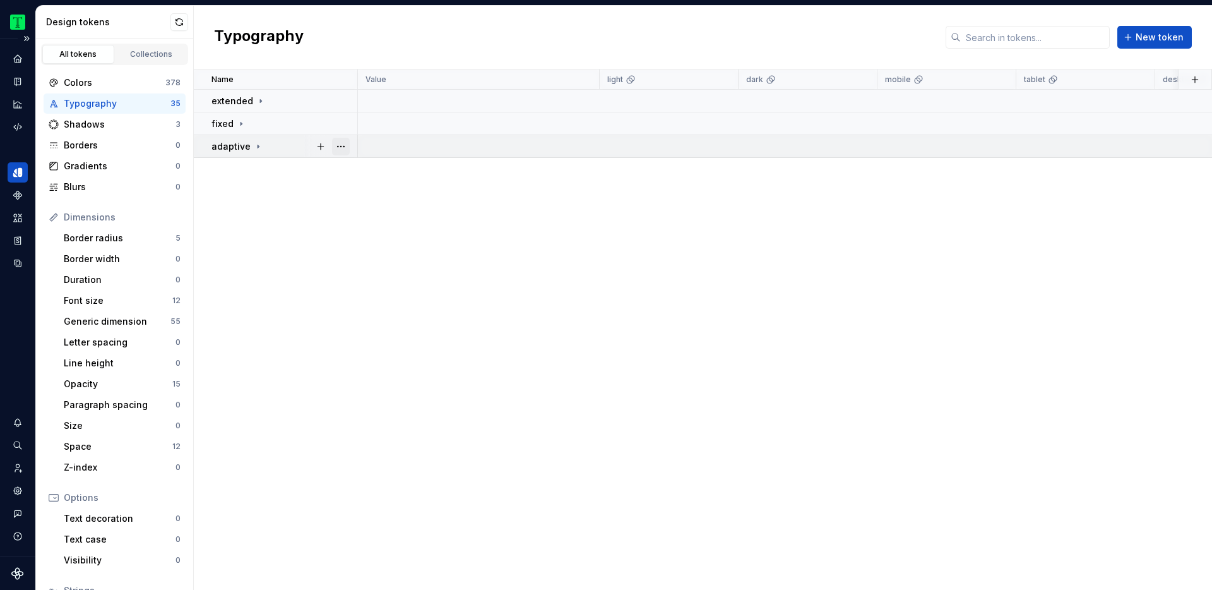
click at [345, 143] on button "button" at bounding box center [341, 147] width 18 height 18
click at [283, 143] on html "Tripadvisor MJ Design system data Design tokens All tokens Collections Colors 3…" at bounding box center [606, 295] width 1212 height 590
click at [804, 303] on div "Name Value light dark mobile tablet desktop Collection Token set Description La…" at bounding box center [703, 329] width 1018 height 520
